Goal: Task Accomplishment & Management: Manage account settings

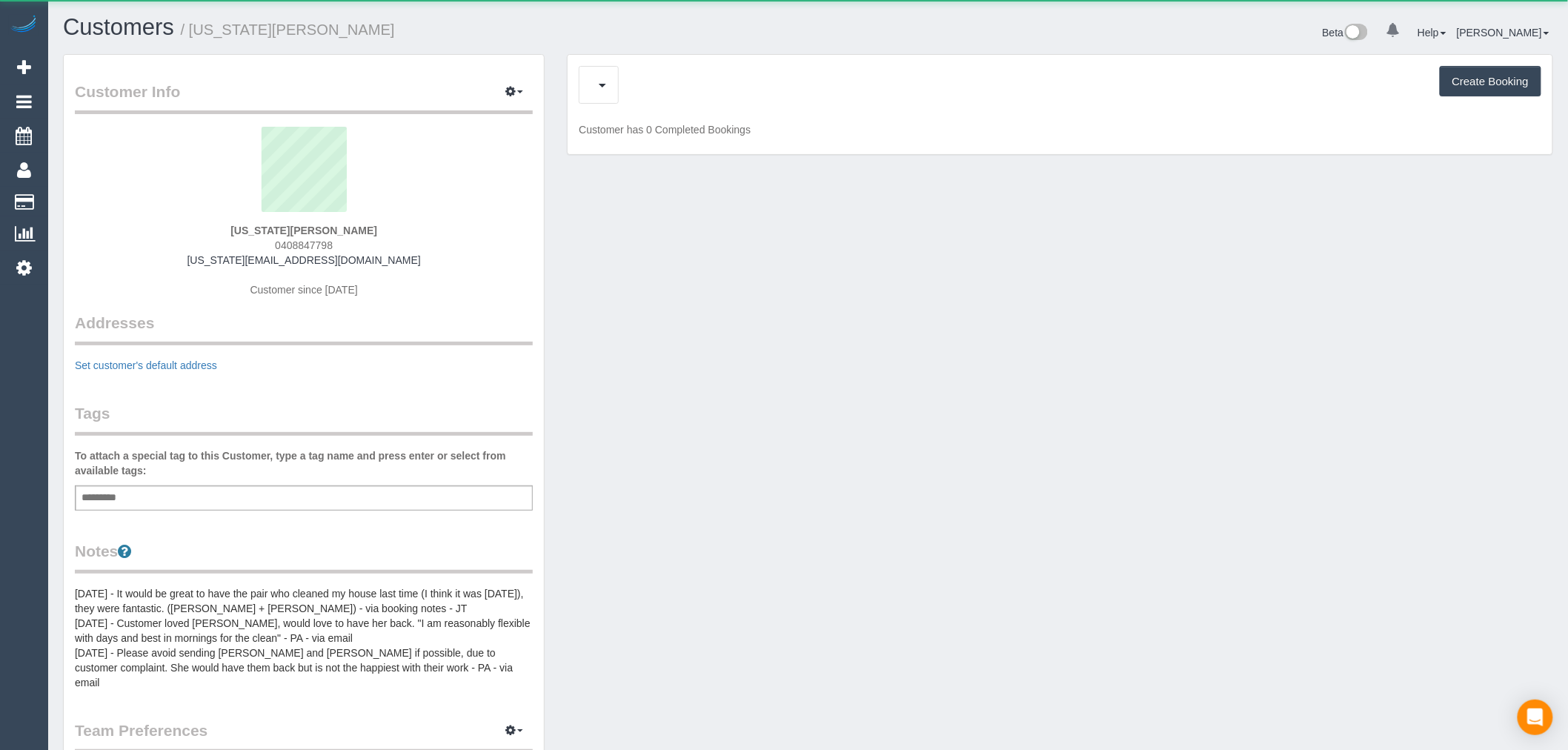
click at [697, 84] on div "Feedback (11) Create Booking" at bounding box center [1060, 85] width 963 height 38
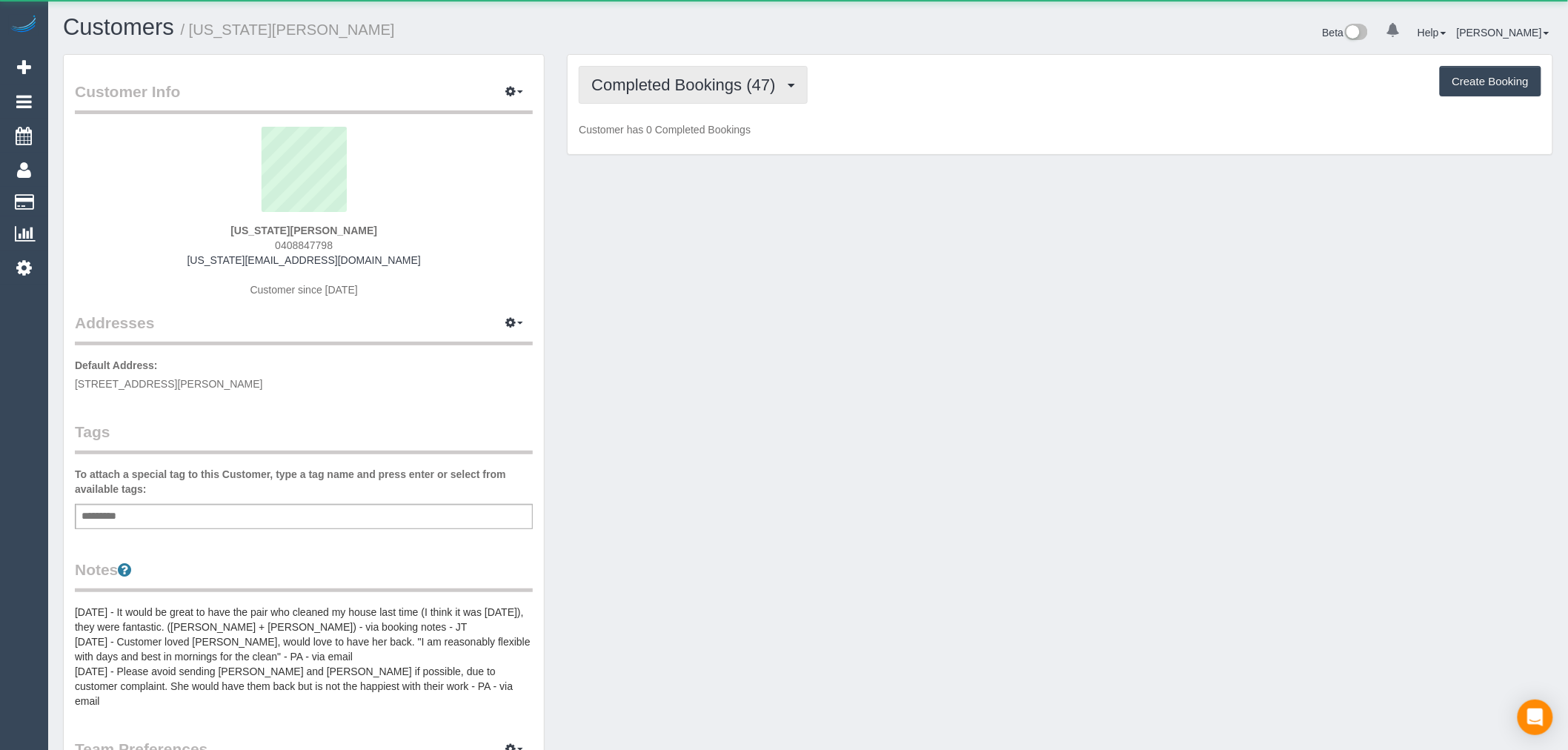
click at [697, 84] on span "Completed Bookings (47)" at bounding box center [686, 85] width 191 height 18
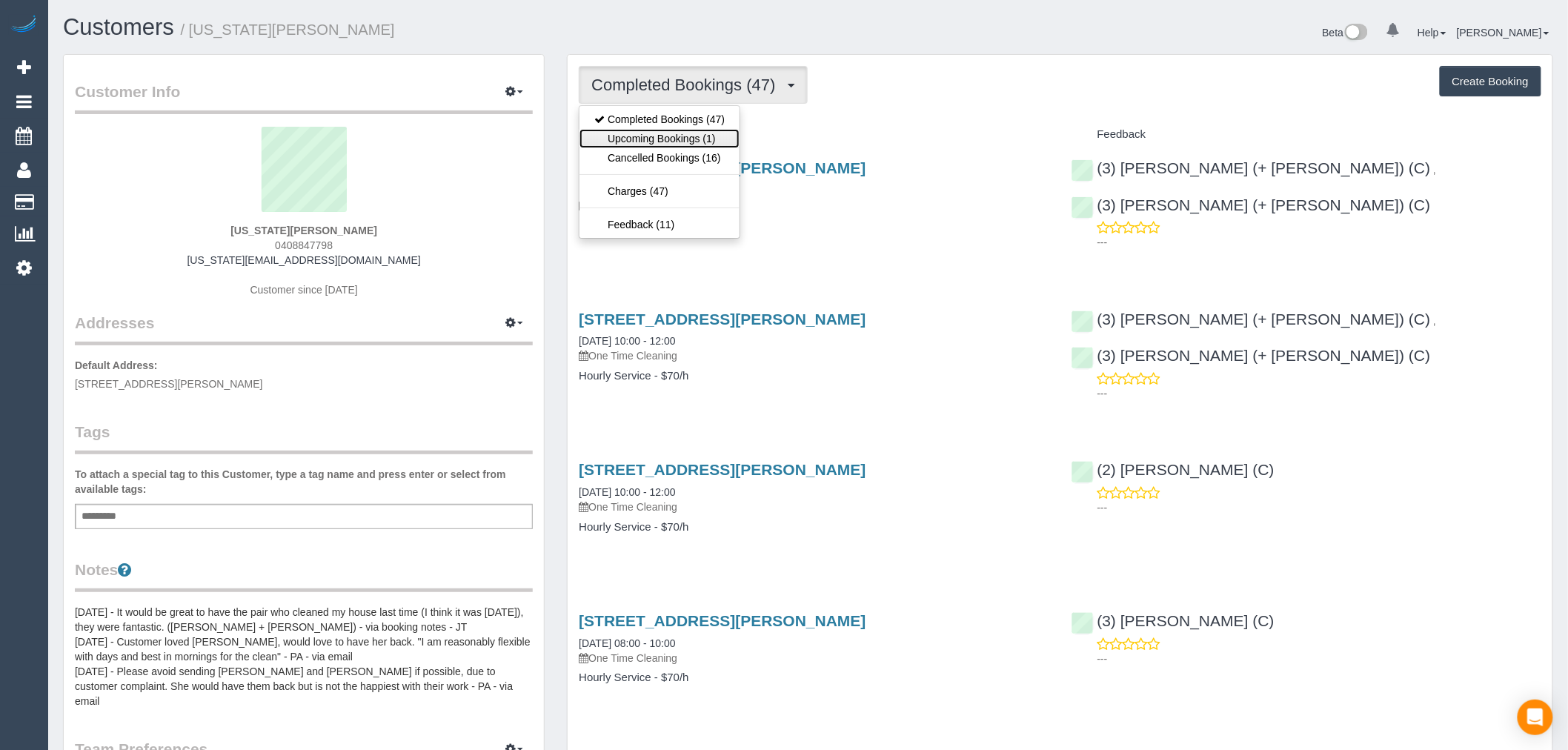
click at [699, 138] on link "Upcoming Bookings (1)" at bounding box center [659, 138] width 160 height 19
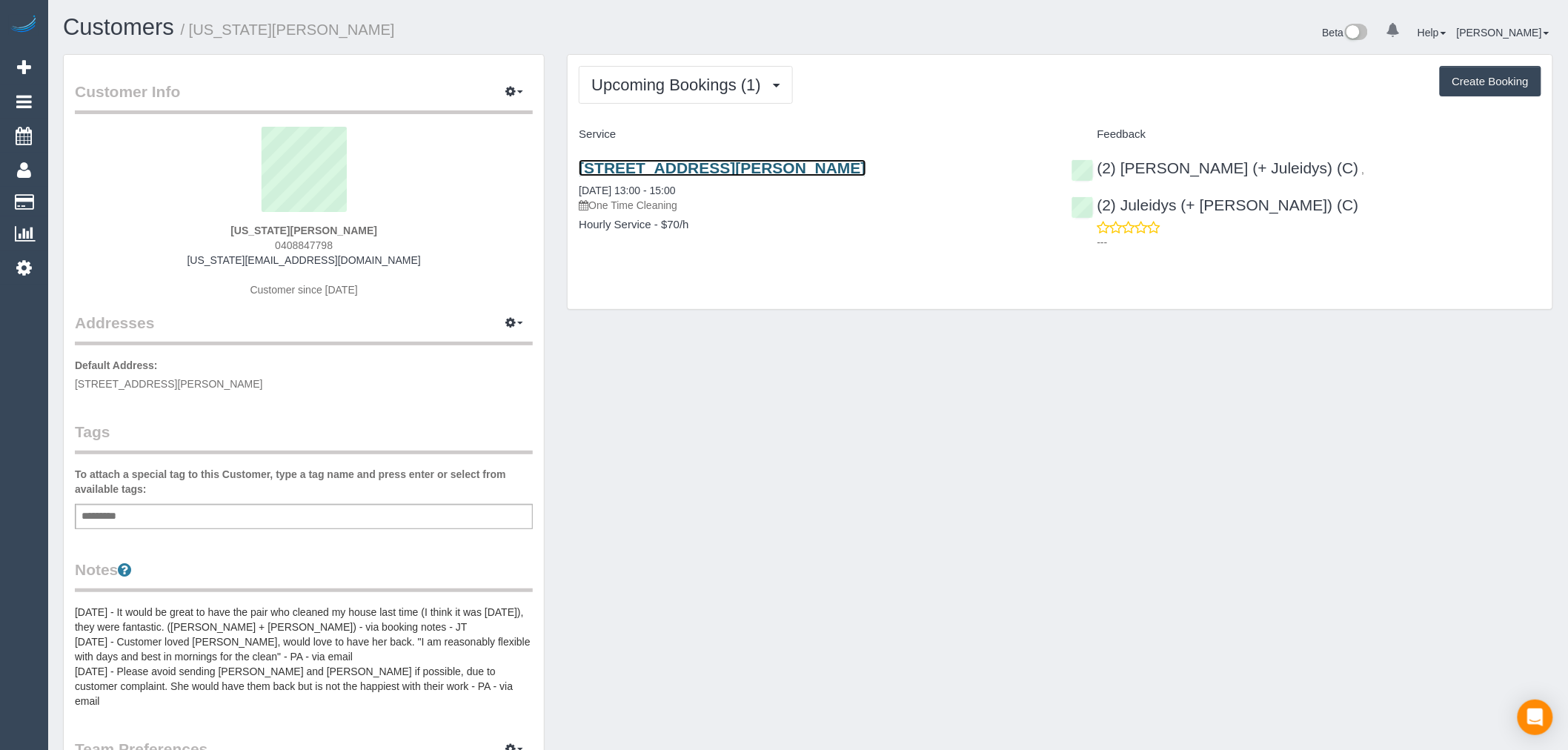
click at [726, 171] on link "[STREET_ADDRESS][PERSON_NAME]" at bounding box center [722, 168] width 287 height 17
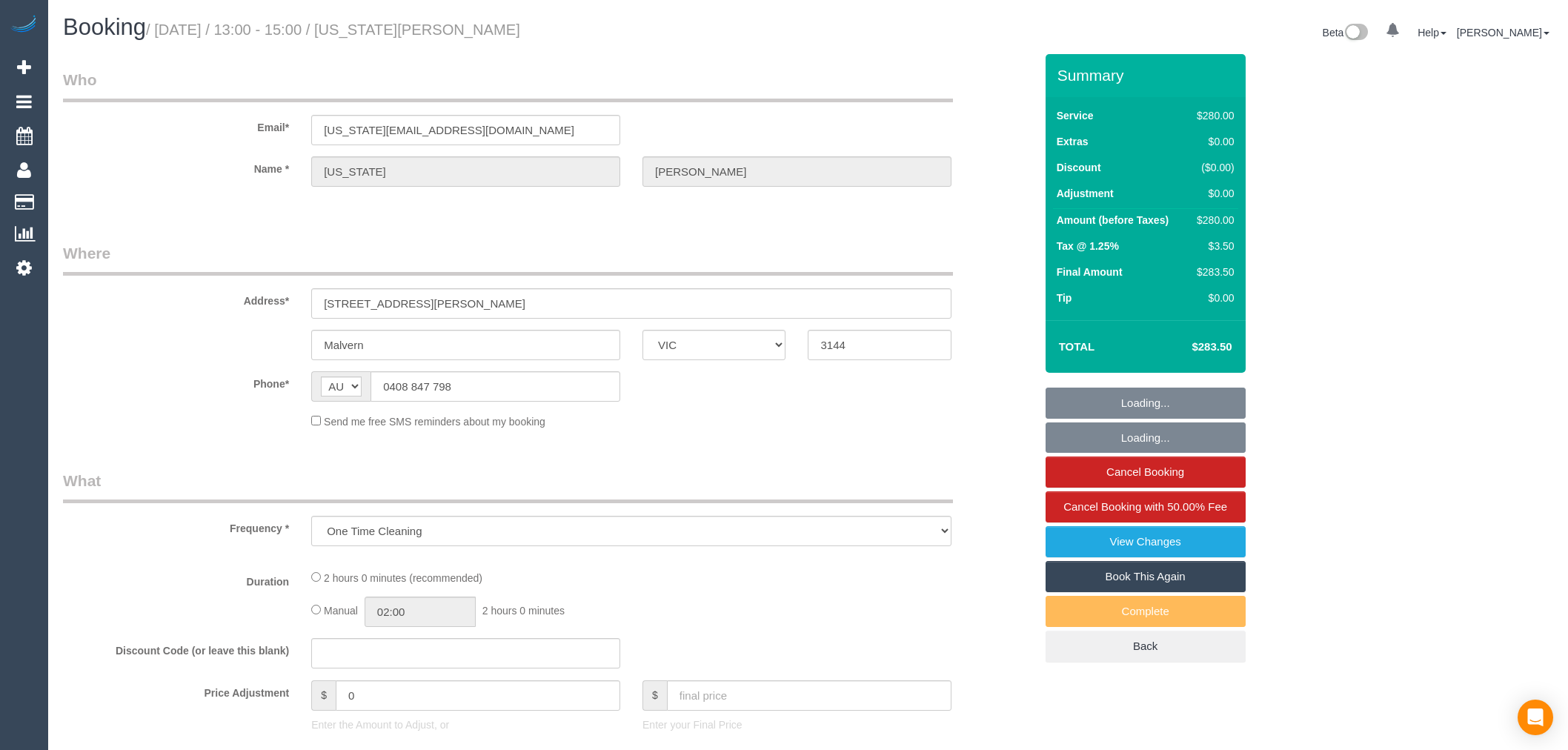
select select "VIC"
select select "2"
select select "number:28"
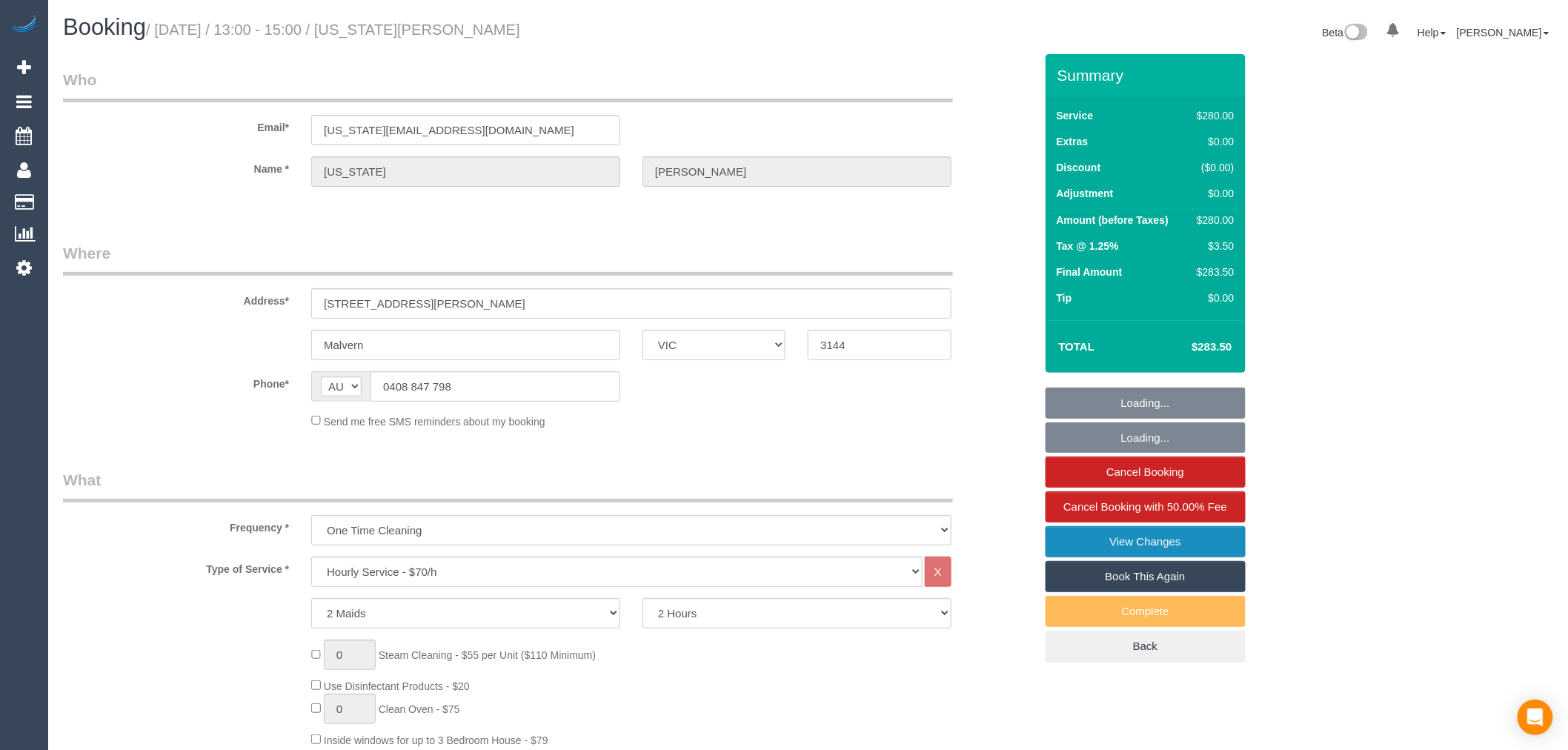
click at [1078, 556] on link "View Changes" at bounding box center [1146, 542] width 200 height 31
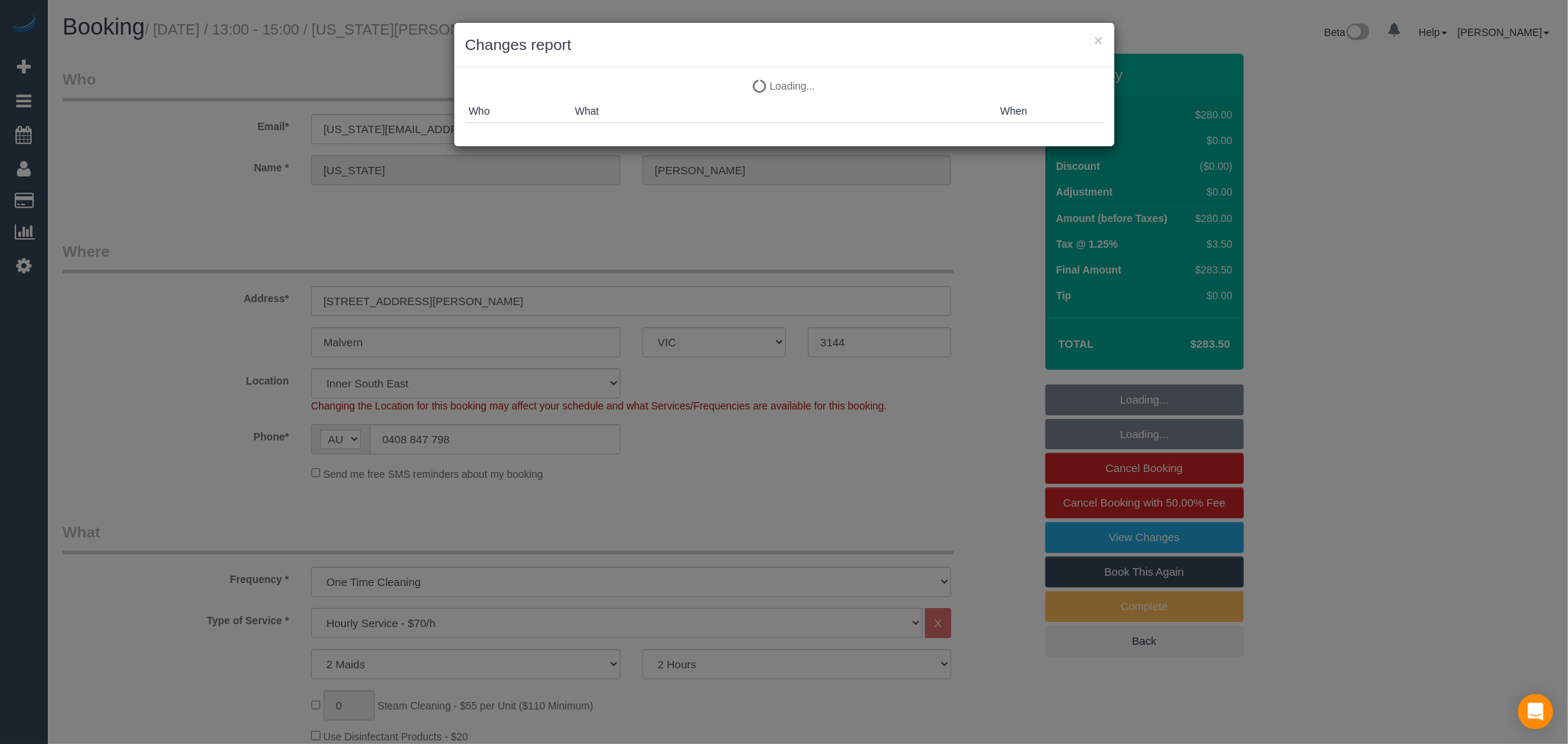
select select "object:1561"
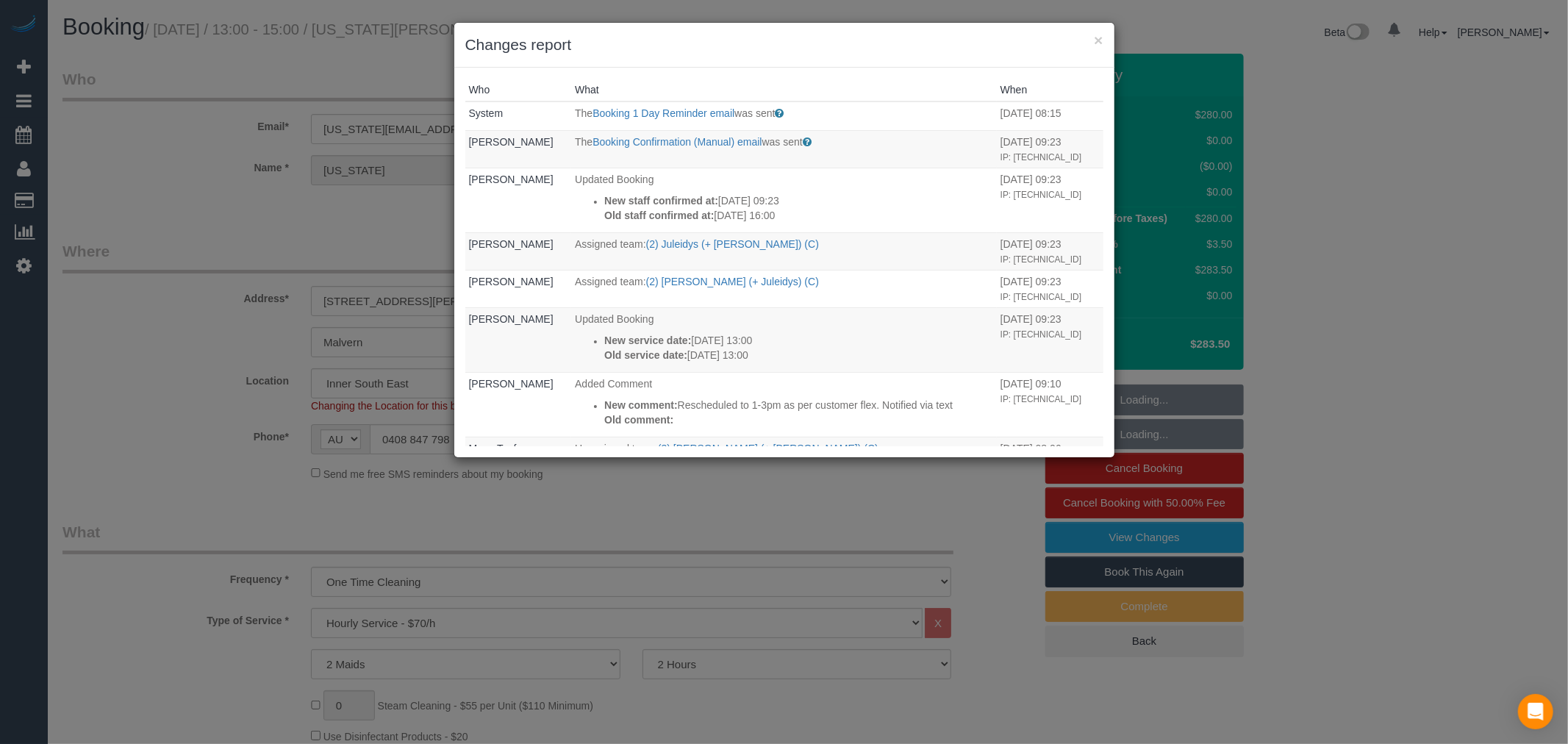
select select "string:stripe-pm_1S7NZx2GScqysDRVjdcsEU14"
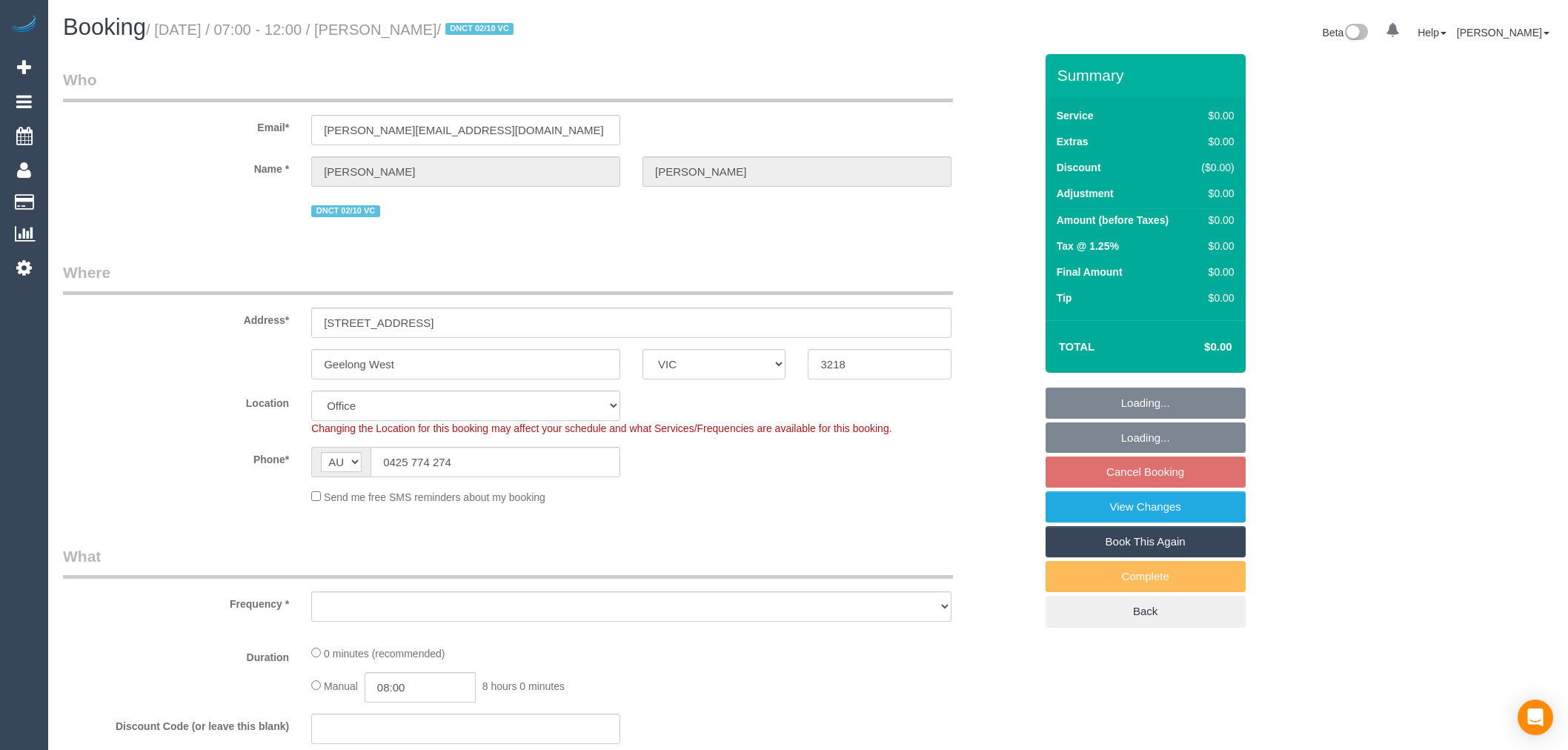
select select "VIC"
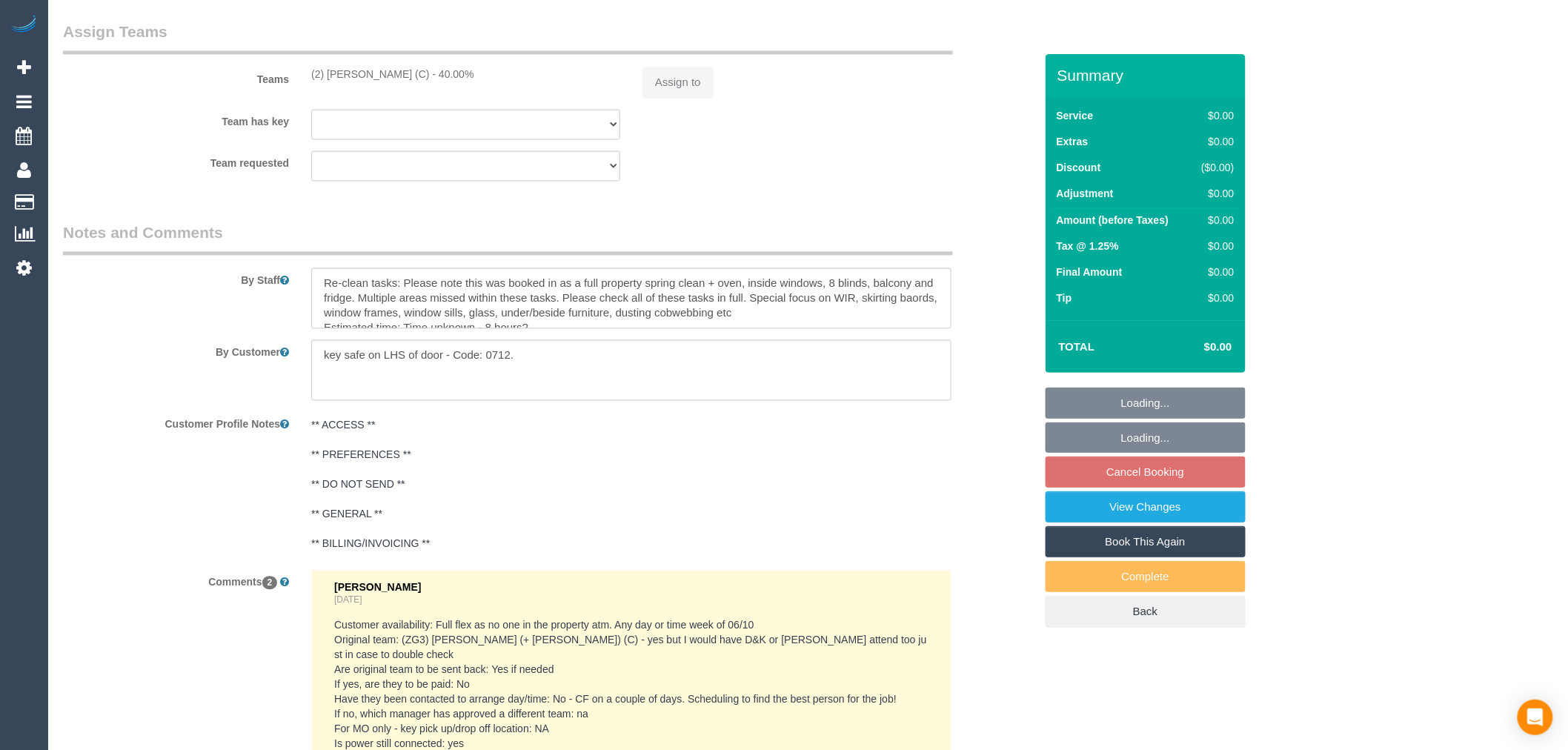
select select "number:28"
select select "number:15"
select select "number:19"
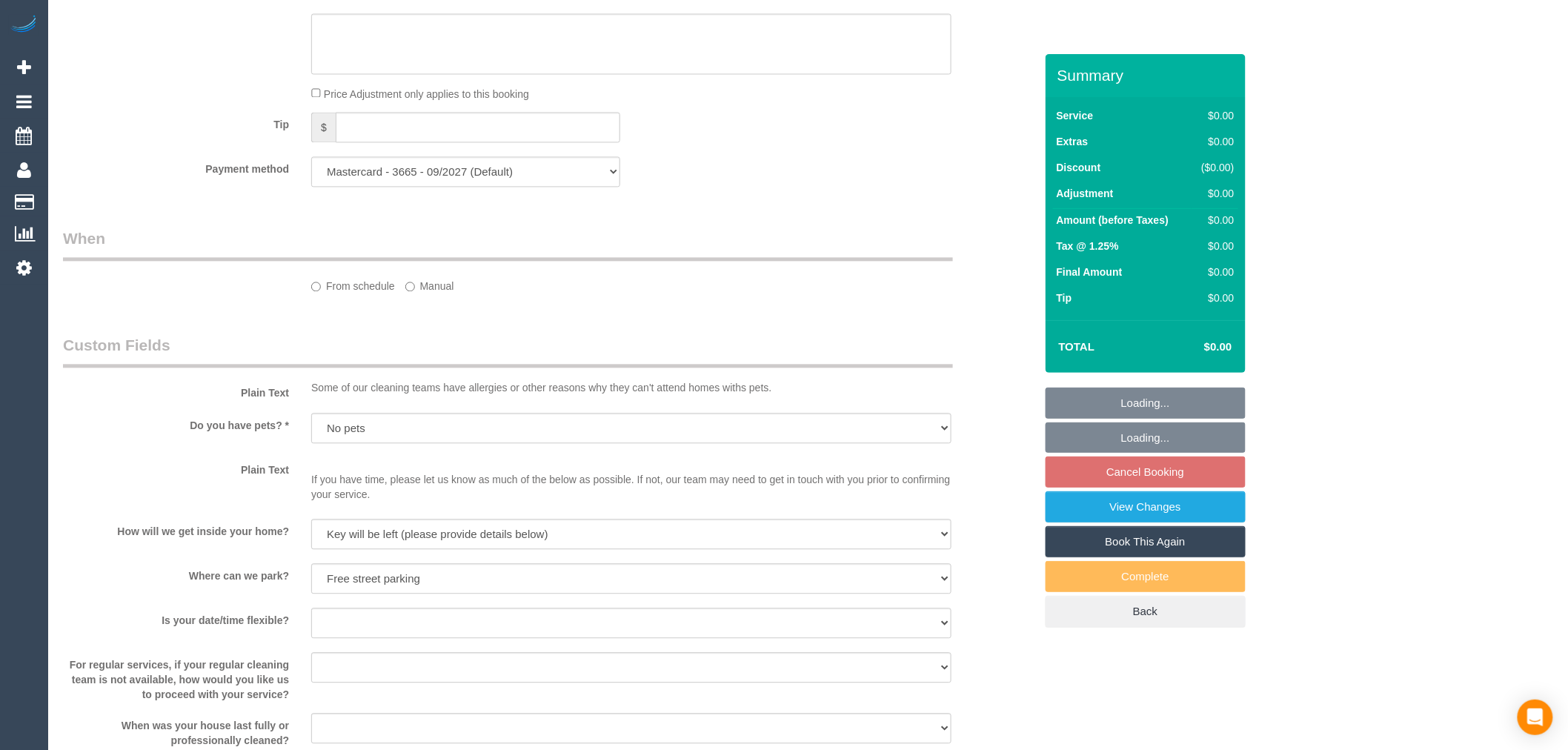
select select "object:1910"
select select "string:stripe-pm_1SBq7G2GScqysDRVu3NOUJl8"
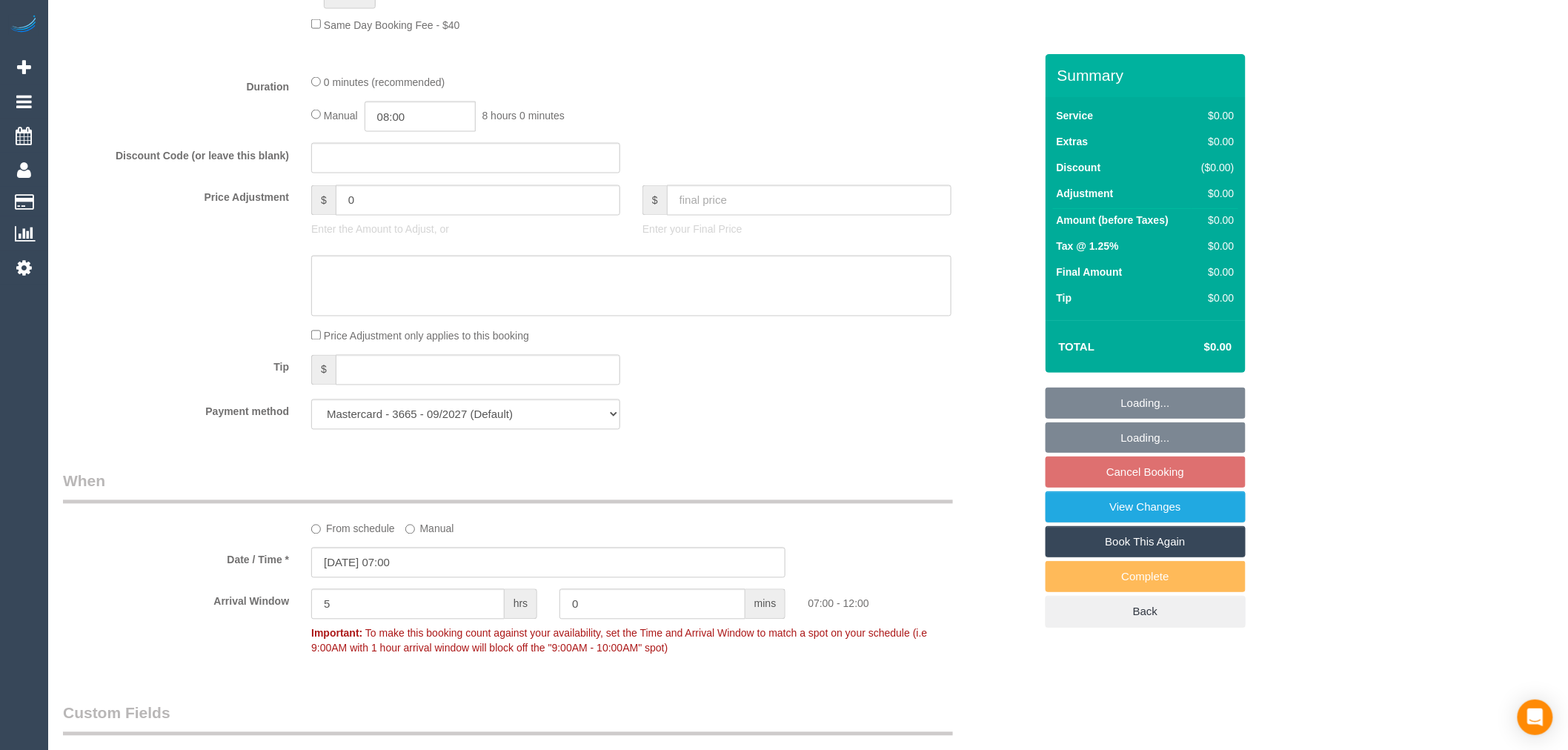
scroll to position [1191, 0]
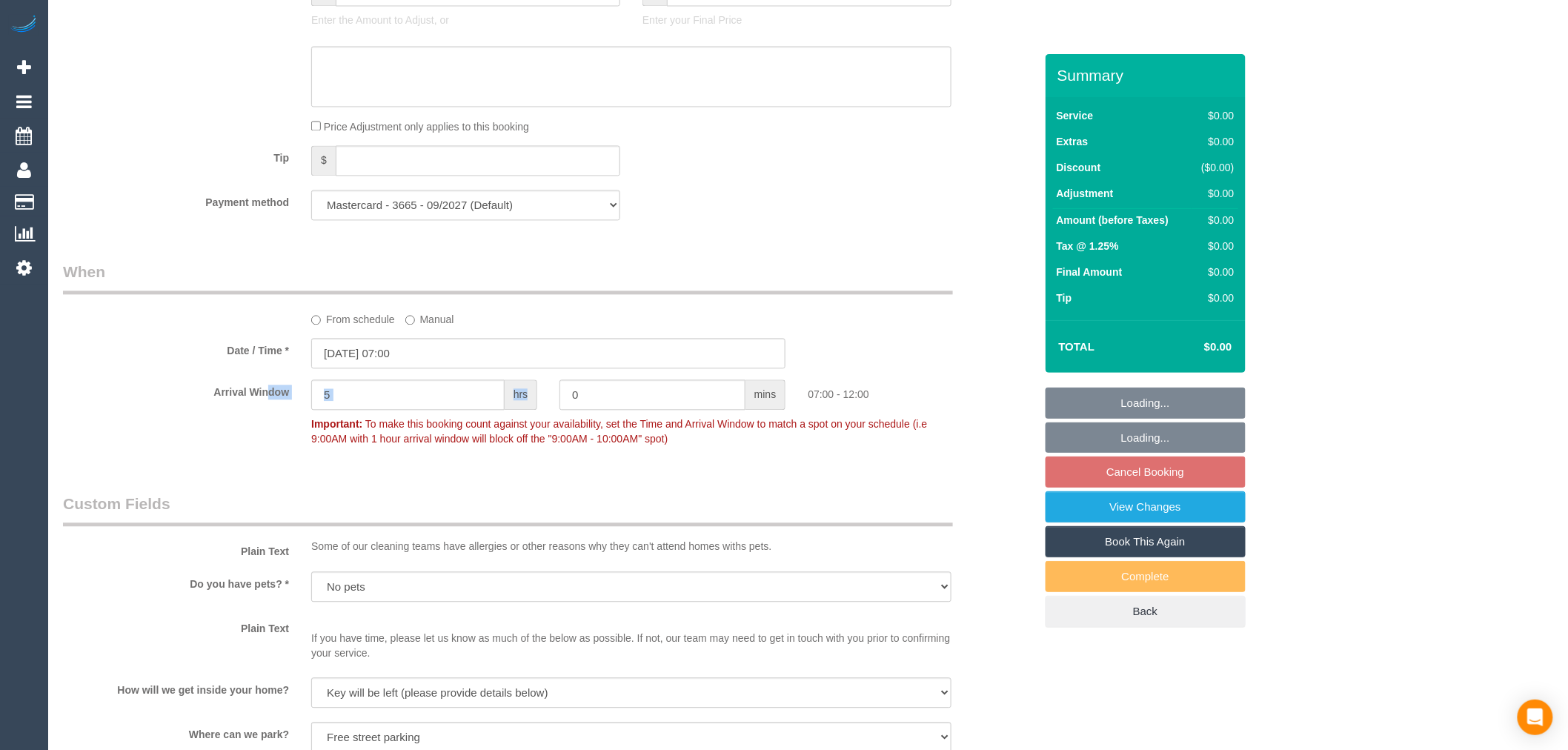
drag, startPoint x: 302, startPoint y: 408, endPoint x: 263, endPoint y: 403, distance: 39.3
click at [263, 403] on div "Arrival Window 5 hrs 0 mins 07:00 - 12:00 Important: To make this booking count…" at bounding box center [548, 416] width 994 height 73
click at [350, 397] on input "5" at bounding box center [408, 395] width 194 height 31
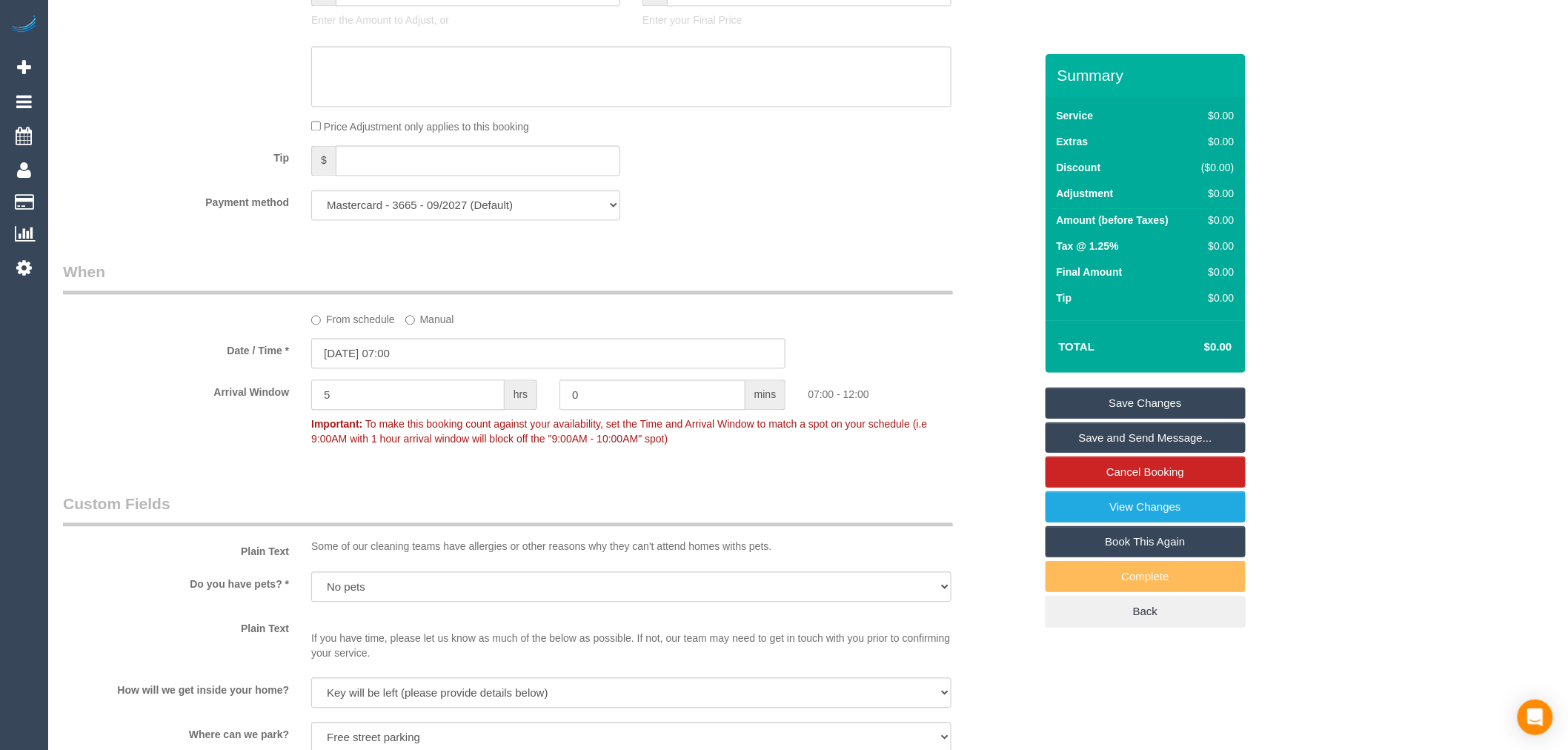
click at [301, 412] on div "5 hrs" at bounding box center [424, 396] width 248 height 33
type input "1"
click at [223, 436] on div "Arrival Window 1 hrs 0 mins 07:00 - 08:00 Important: To make this booking count…" at bounding box center [548, 416] width 994 height 73
click at [1194, 409] on link "Save Changes" at bounding box center [1146, 403] width 200 height 31
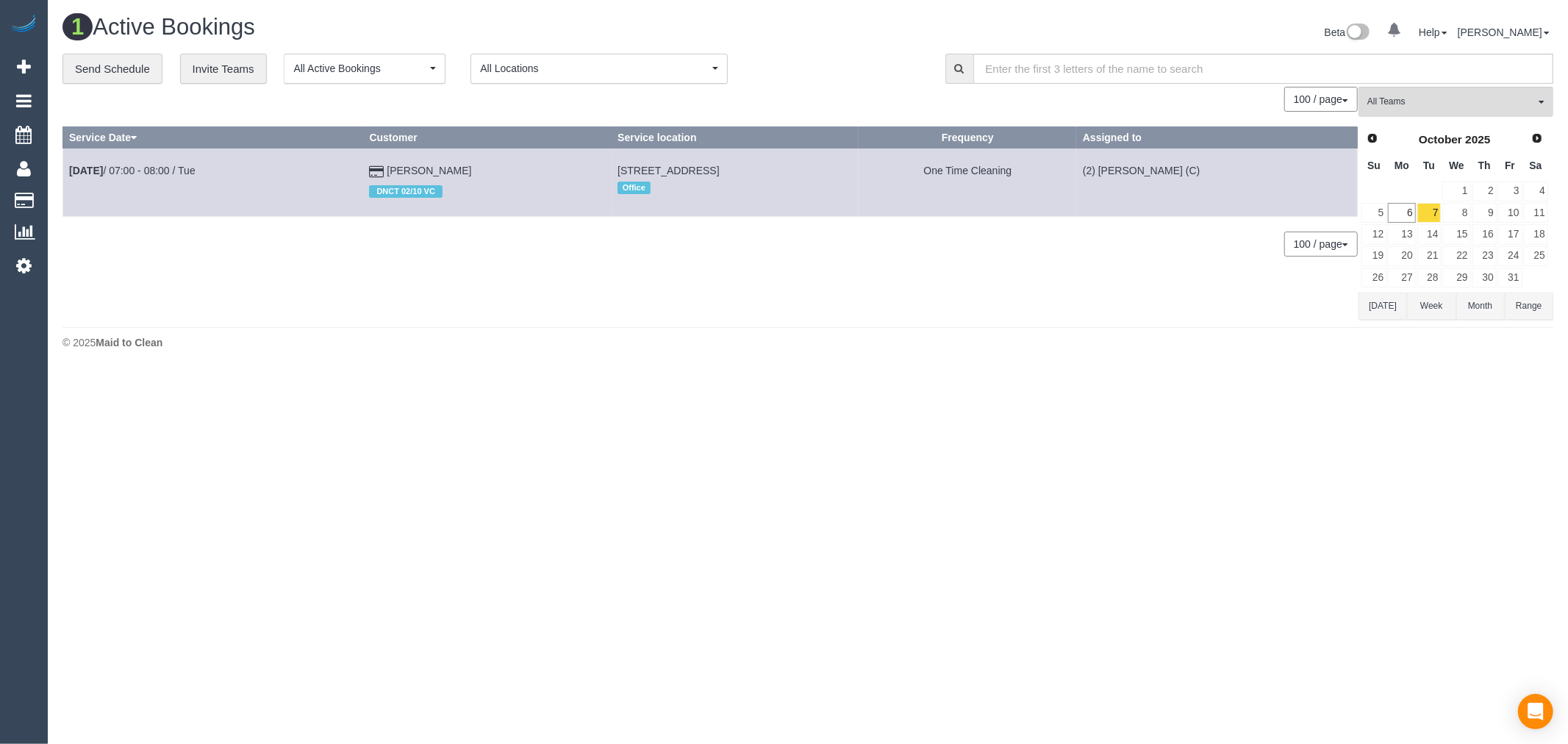
click at [858, 348] on div "© 2025 Maid to Clean" at bounding box center [807, 342] width 1490 height 14
